Goal: Obtain resource: Download file/media

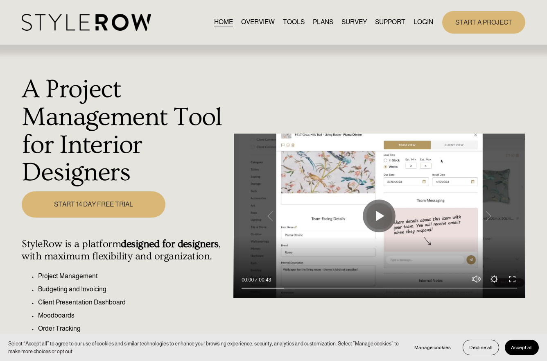
click at [425, 25] on link "LOGIN" at bounding box center [424, 22] width 20 height 11
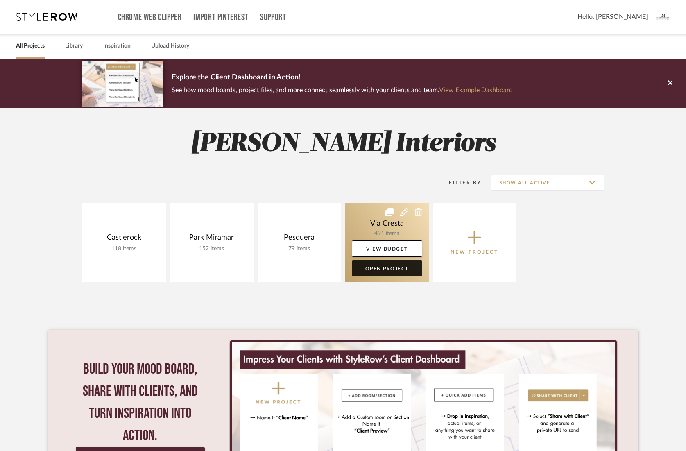
click at [385, 268] on link "Open Project" at bounding box center [387, 268] width 70 height 16
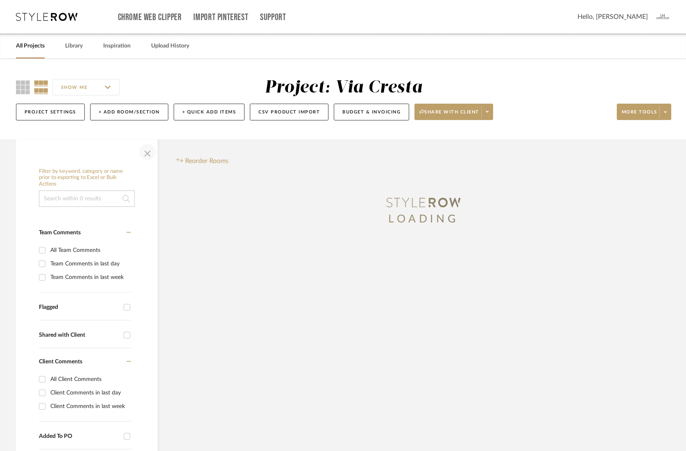
click at [149, 158] on span "button" at bounding box center [148, 152] width 20 height 20
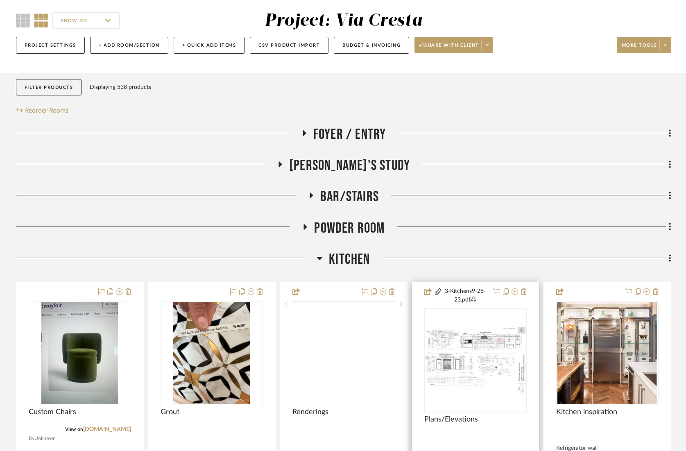
scroll to position [69, 0]
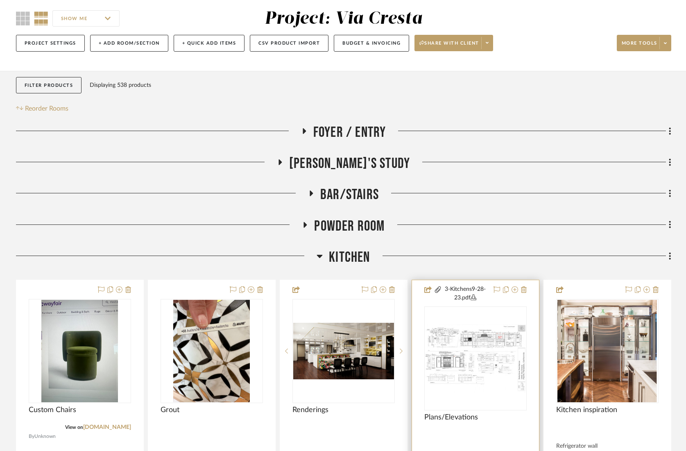
click at [466, 298] on button "3-Kitchens9-28-23.pdf" at bounding box center [465, 293] width 47 height 17
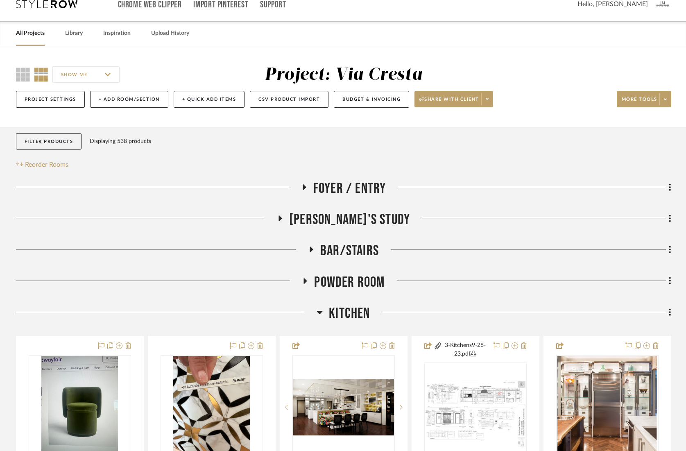
scroll to position [0, 0]
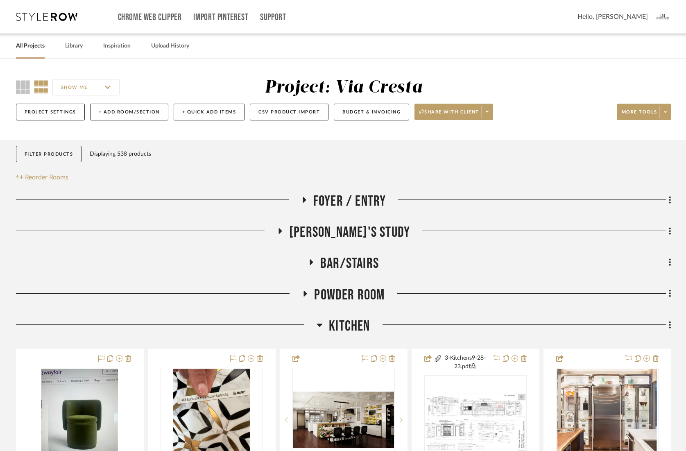
click at [39, 47] on link "All Projects" at bounding box center [30, 46] width 29 height 11
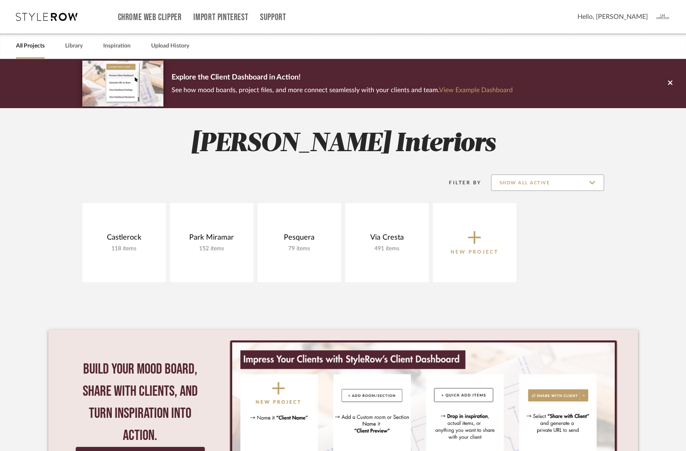
click at [541, 184] on input "Show All Active" at bounding box center [547, 182] width 113 height 16
click at [515, 223] on span "Archived" at bounding box center [548, 222] width 97 height 7
type input "Archived"
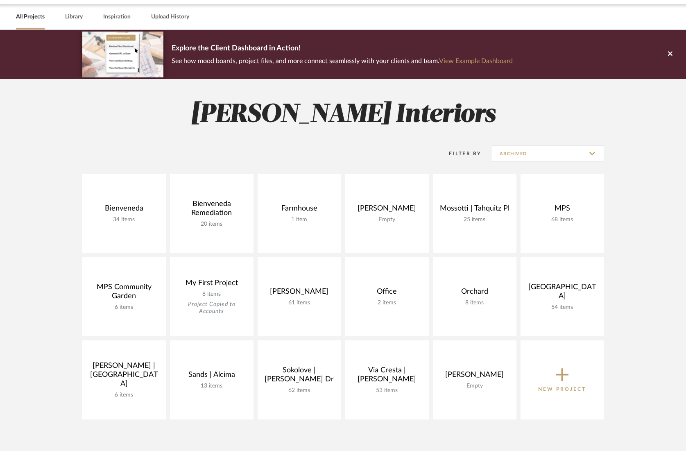
scroll to position [33, 0]
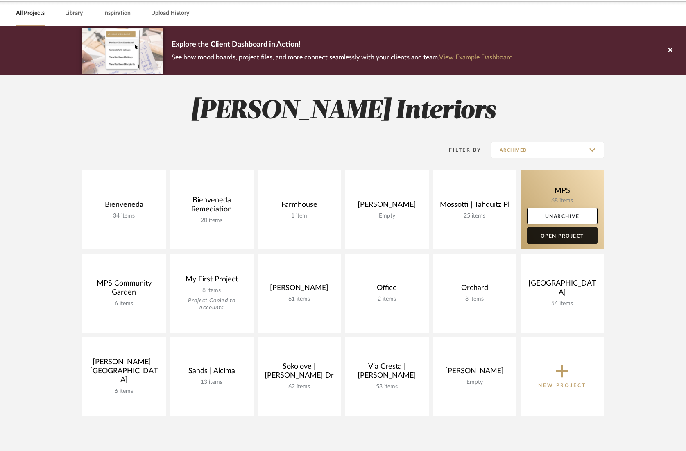
click at [558, 234] on link "Open Project" at bounding box center [562, 235] width 70 height 16
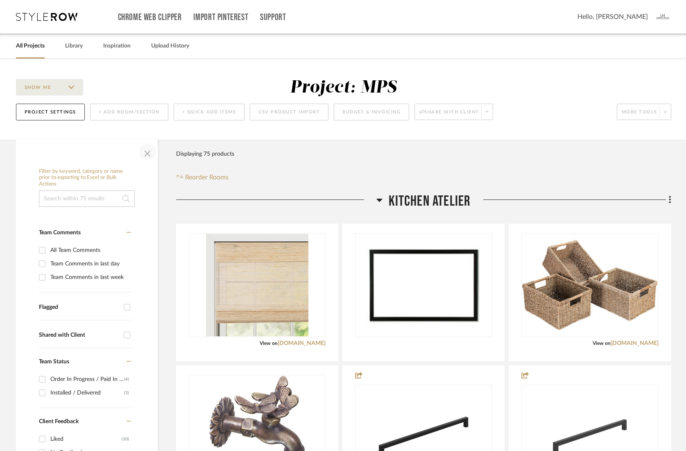
click at [145, 151] on span "button" at bounding box center [148, 152] width 20 height 20
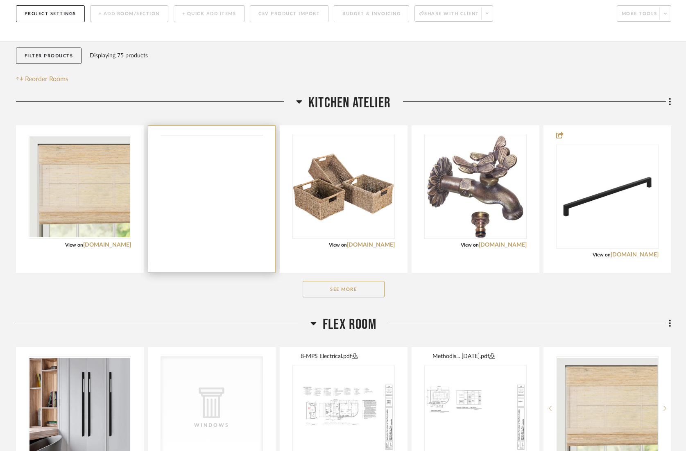
scroll to position [117, 0]
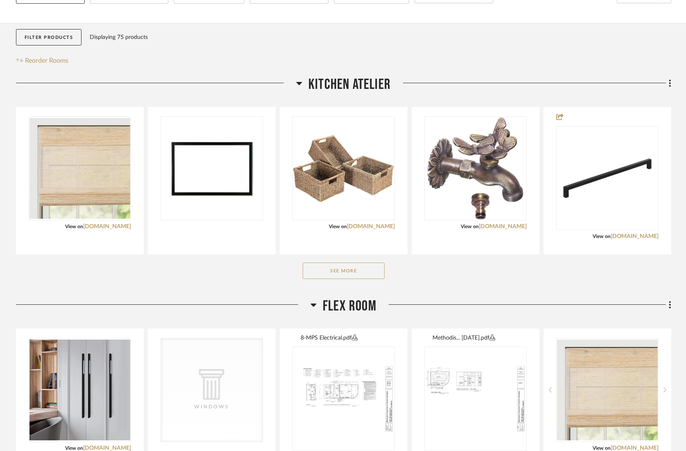
click at [334, 269] on button "See More" at bounding box center [344, 270] width 82 height 16
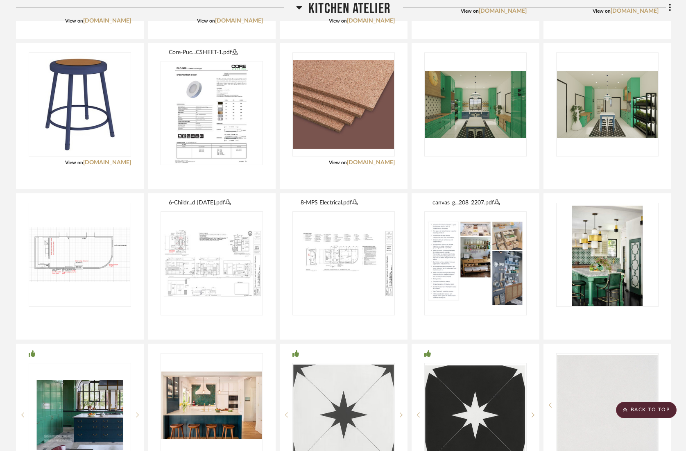
scroll to position [482, 0]
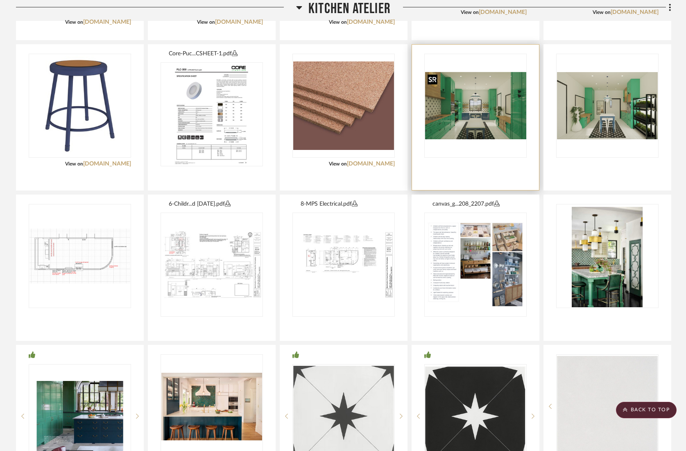
click at [478, 128] on img "0" at bounding box center [475, 105] width 101 height 67
click at [495, 118] on img "0" at bounding box center [475, 105] width 101 height 67
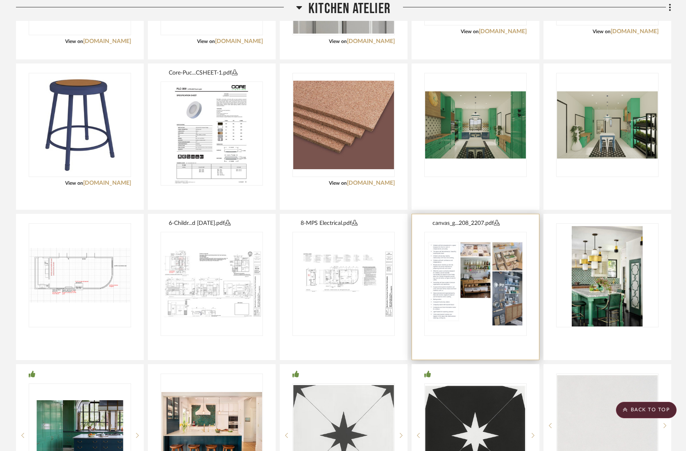
scroll to position [467, 0]
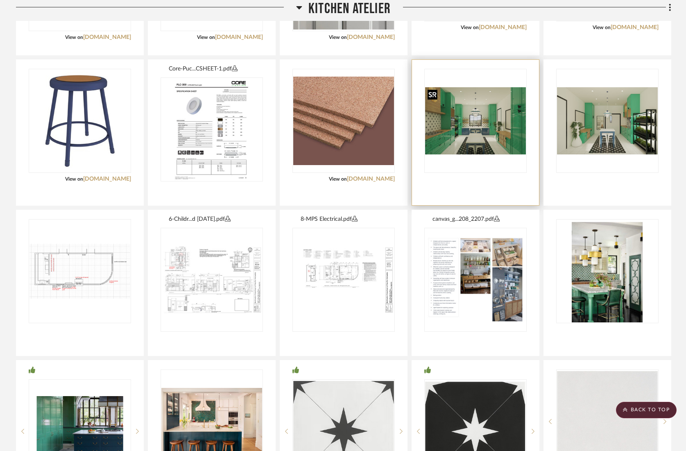
click at [469, 127] on img "0" at bounding box center [475, 120] width 101 height 67
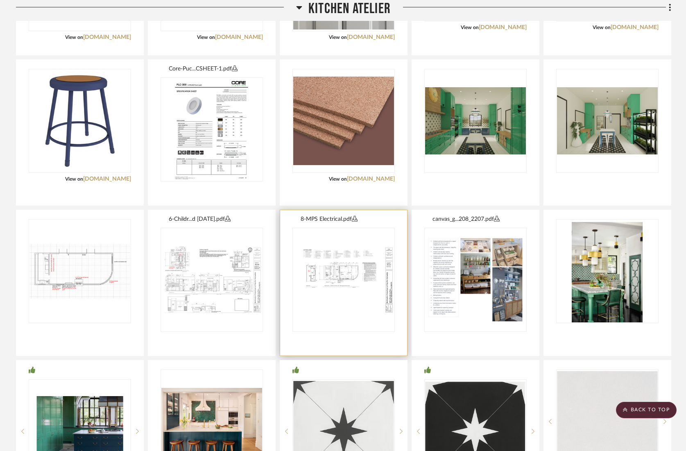
click at [330, 218] on button "8-MPS Electrical.pdf" at bounding box center [347, 219] width 92 height 9
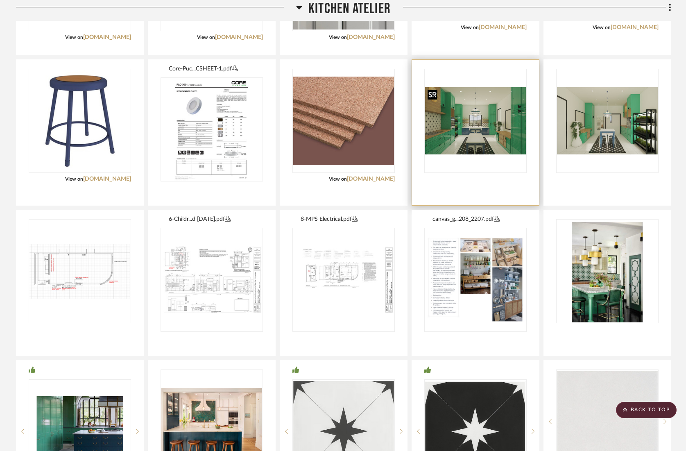
click at [486, 122] on img "0" at bounding box center [475, 120] width 101 height 67
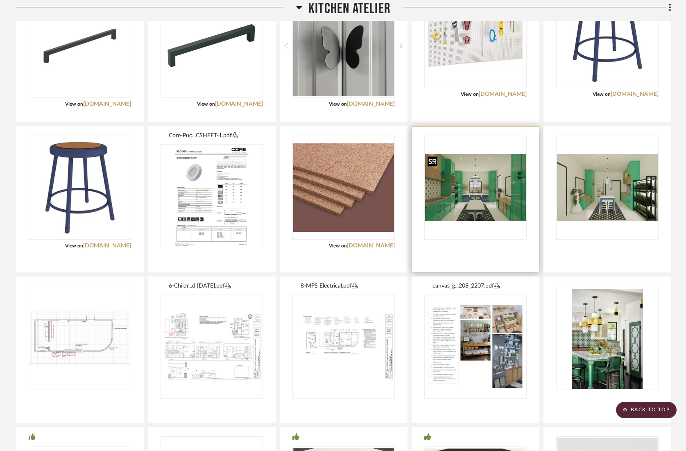
scroll to position [386, 0]
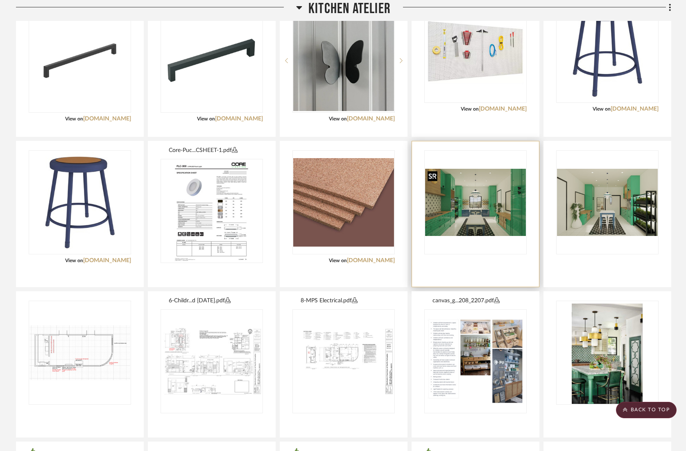
click at [518, 216] on img "0" at bounding box center [475, 202] width 101 height 67
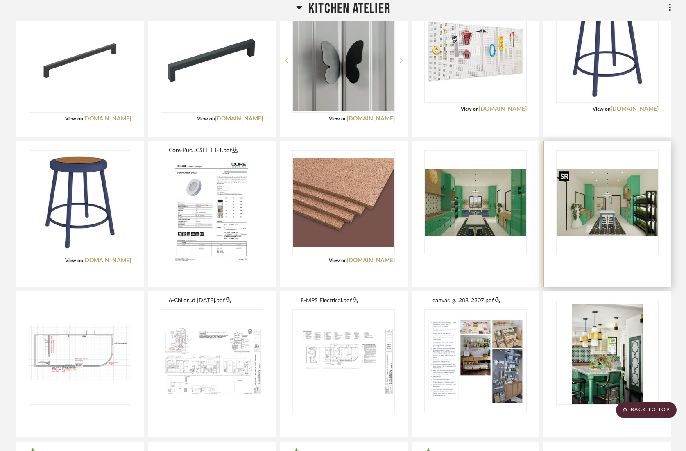
click at [581, 210] on img "0" at bounding box center [607, 202] width 101 height 67
